Goal: Information Seeking & Learning: Learn about a topic

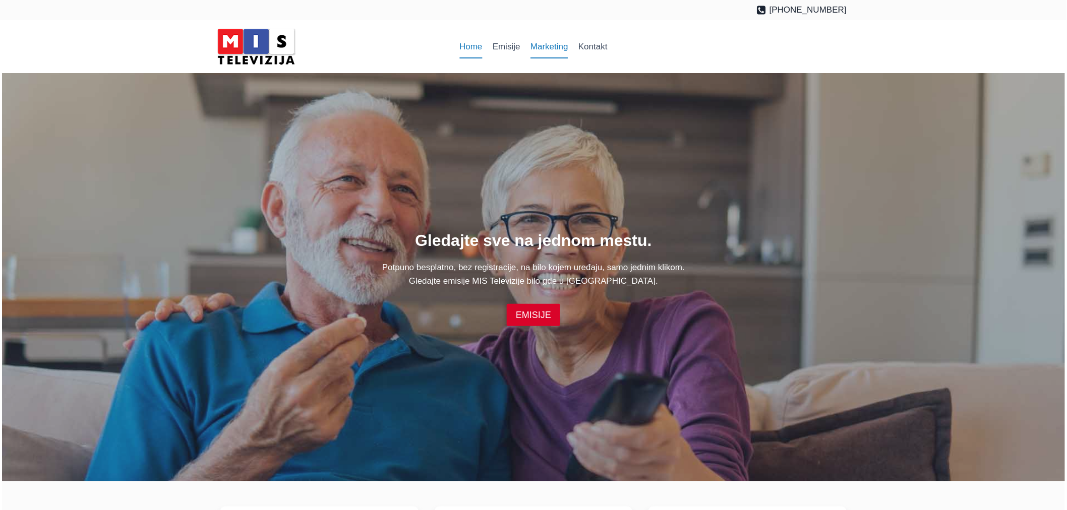
click at [556, 46] on link "Marketing" at bounding box center [549, 47] width 48 height 24
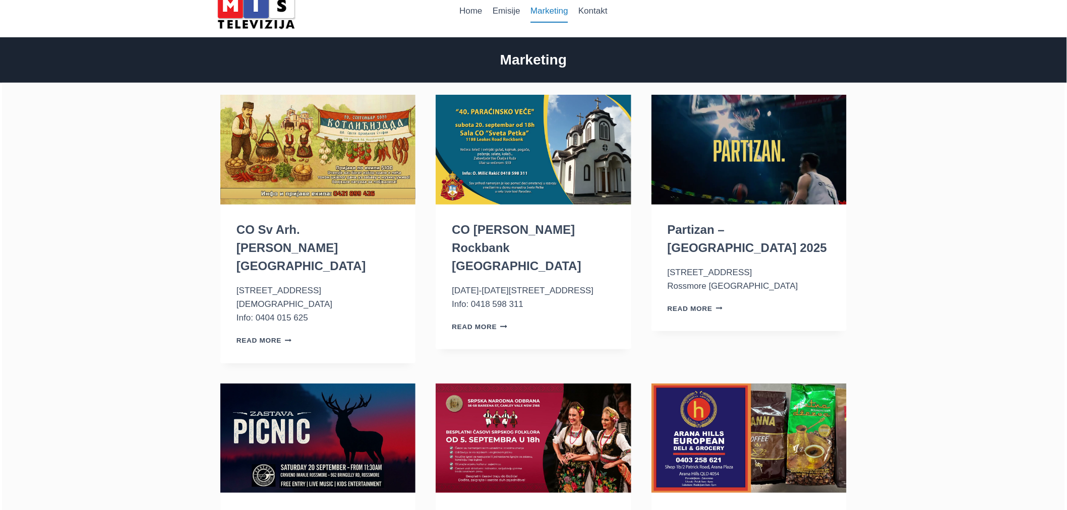
scroll to position [56, 0]
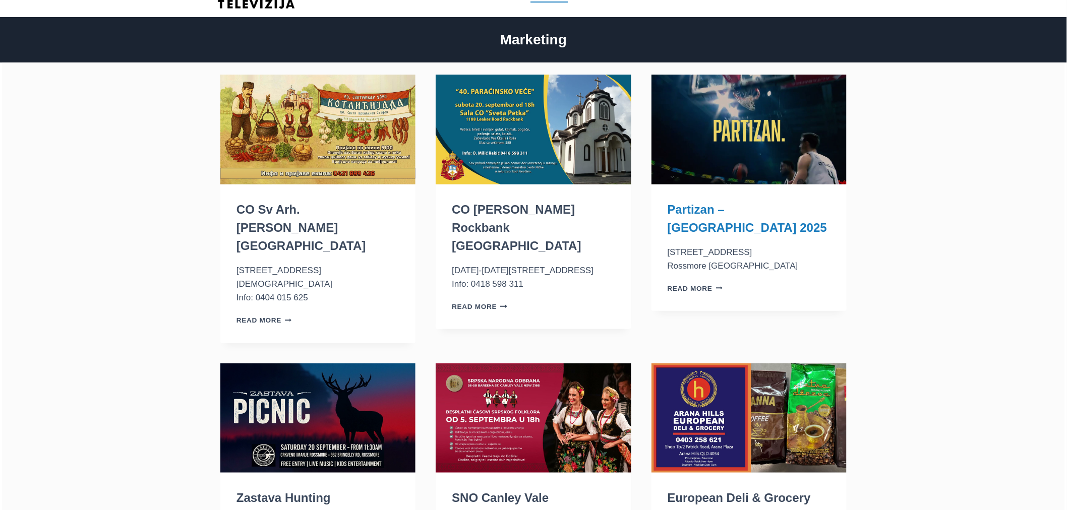
click at [750, 207] on link "Partizan – Australia 2025" at bounding box center [748, 219] width 160 height 32
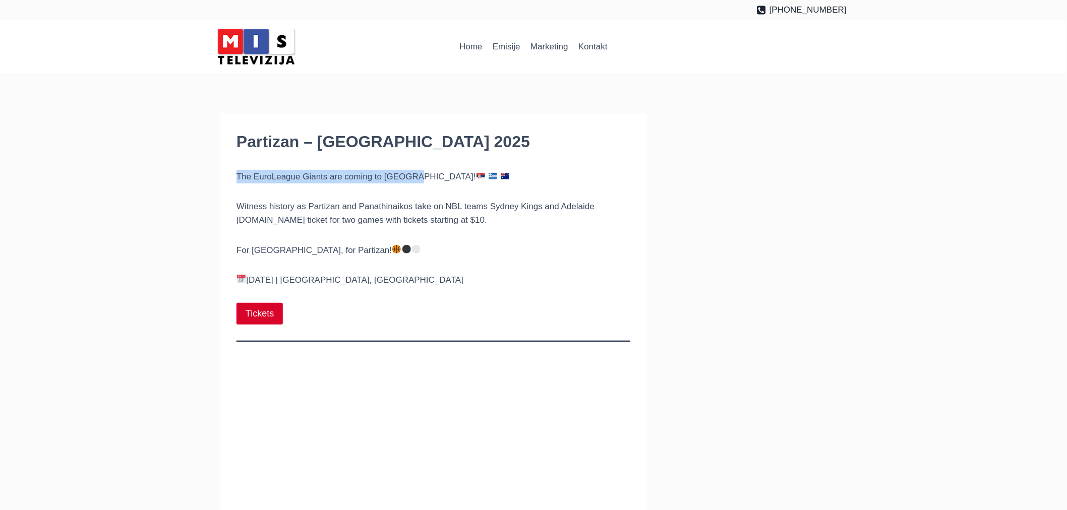
drag, startPoint x: 237, startPoint y: 175, endPoint x: 410, endPoint y: 173, distance: 173.5
click at [410, 173] on p "The EuroLeague Giants are coming to Sydney!" at bounding box center [434, 177] width 394 height 14
copy p "The EuroLeague Giants are coming to Sydney!"
click at [543, 46] on link "Marketing" at bounding box center [549, 47] width 48 height 24
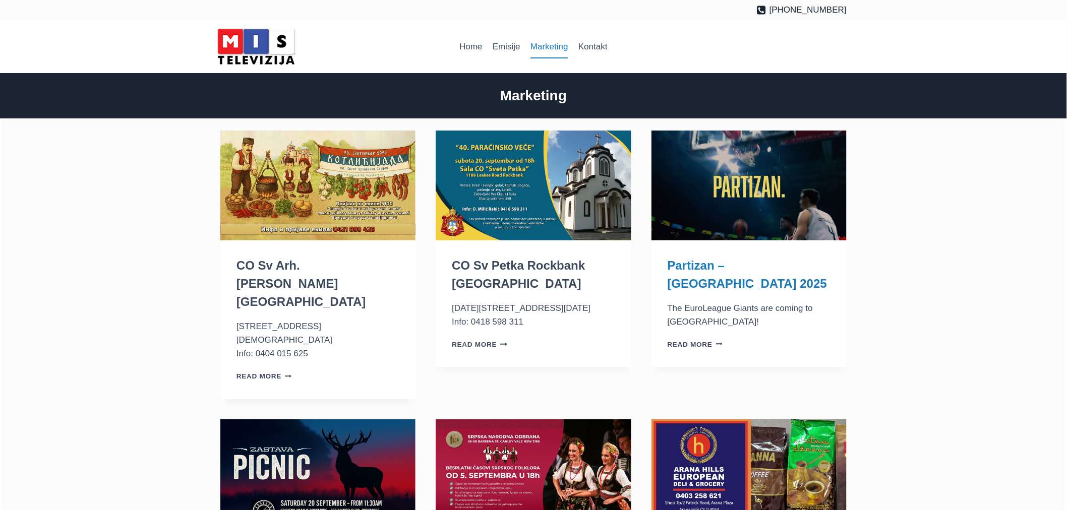
click at [717, 265] on link "Partizan – [GEOGRAPHIC_DATA] 2025" at bounding box center [748, 275] width 160 height 32
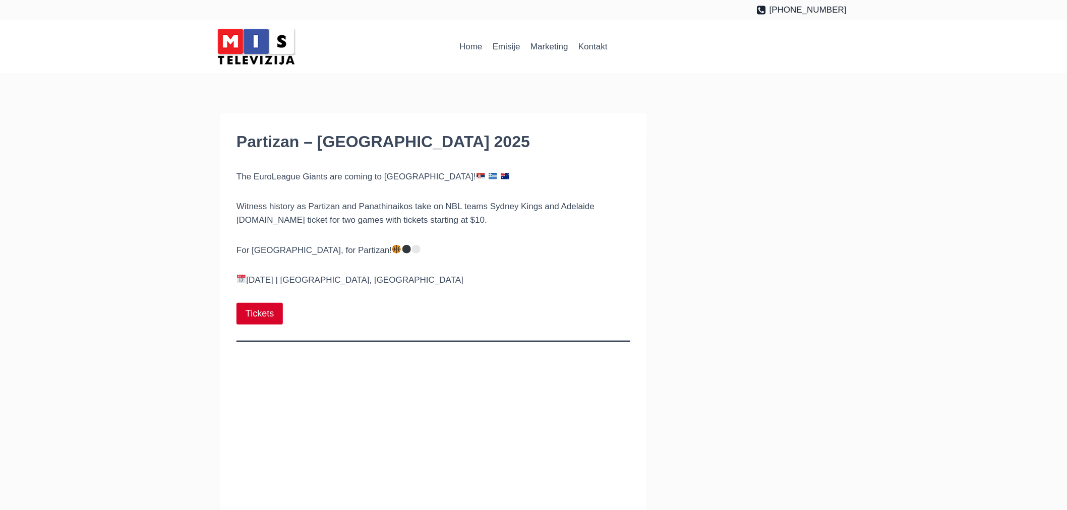
click at [132, 265] on div "Partizan – [GEOGRAPHIC_DATA] 2025 The EuroLeague Giants are coming to [GEOGRAPH…" at bounding box center [533, 473] width 1067 height 720
